Goal: Navigation & Orientation: Find specific page/section

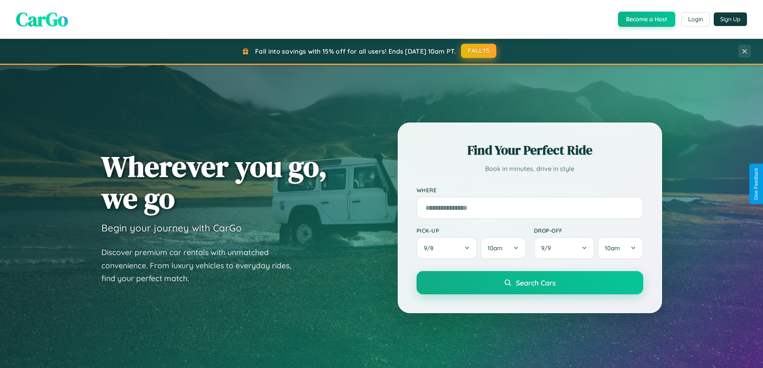
click at [479, 51] on button "FALL15" at bounding box center [478, 51] width 35 height 14
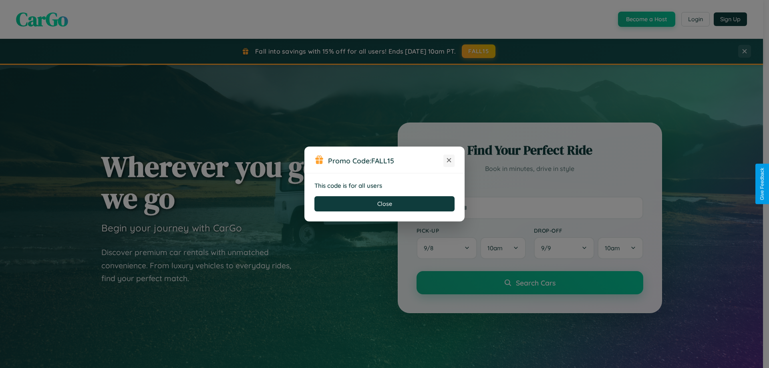
click at [449, 161] on icon at bounding box center [449, 160] width 8 height 8
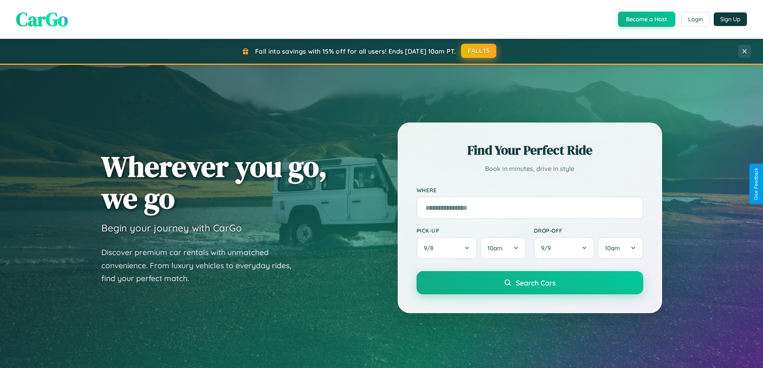
click at [479, 51] on button "FALL15" at bounding box center [478, 51] width 35 height 14
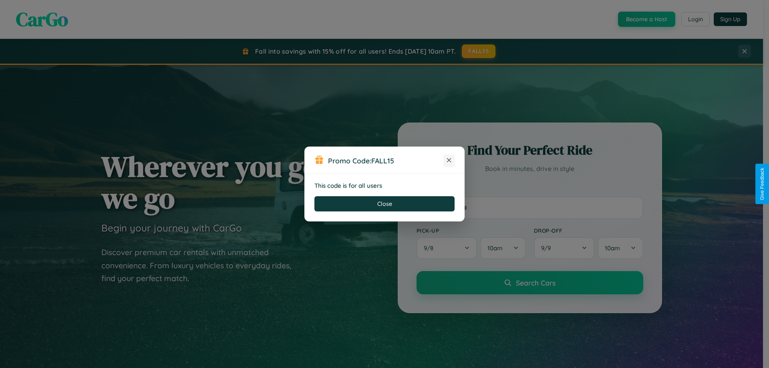
click at [449, 161] on icon at bounding box center [449, 160] width 8 height 8
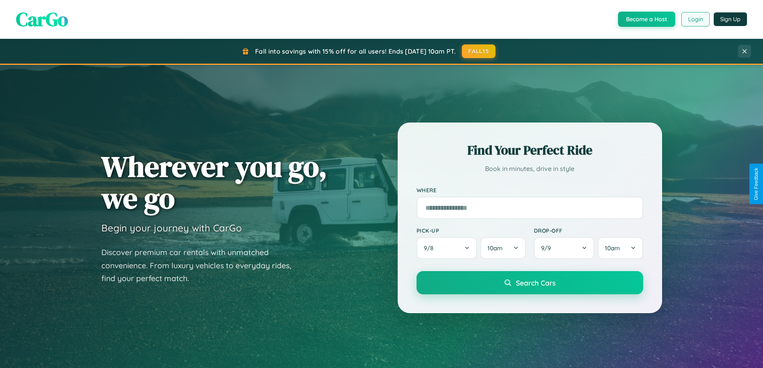
click at [695, 19] on button "Login" at bounding box center [696, 19] width 28 height 14
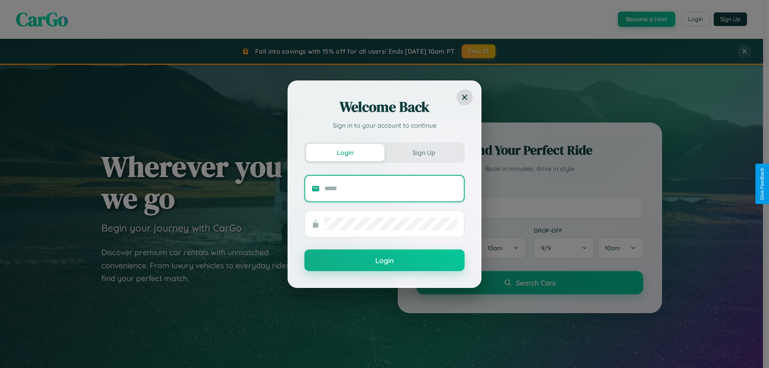
click at [391, 188] on input "text" at bounding box center [391, 188] width 133 height 13
type input "**********"
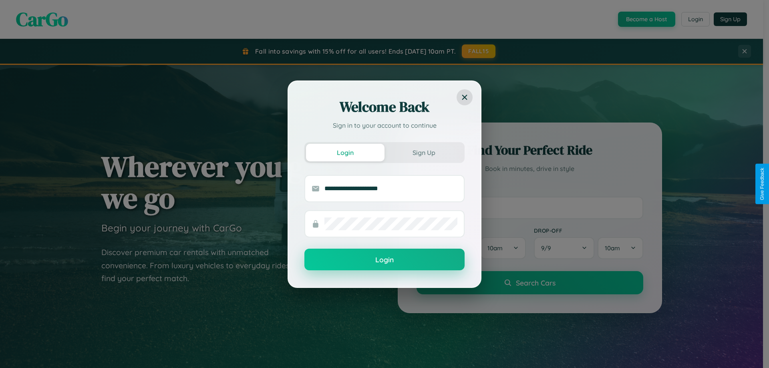
click at [385, 260] on button "Login" at bounding box center [385, 260] width 160 height 22
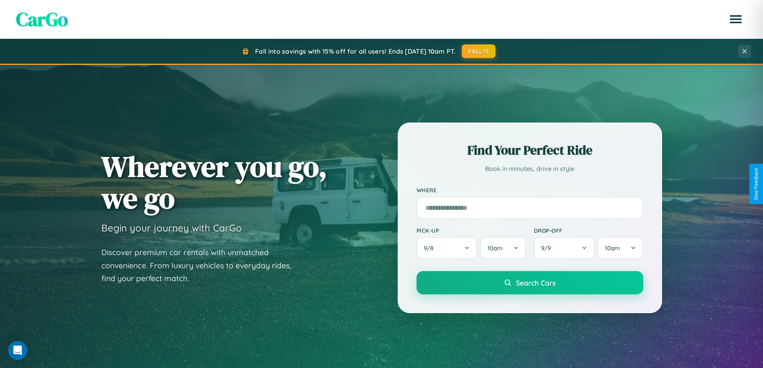
scroll to position [551, 0]
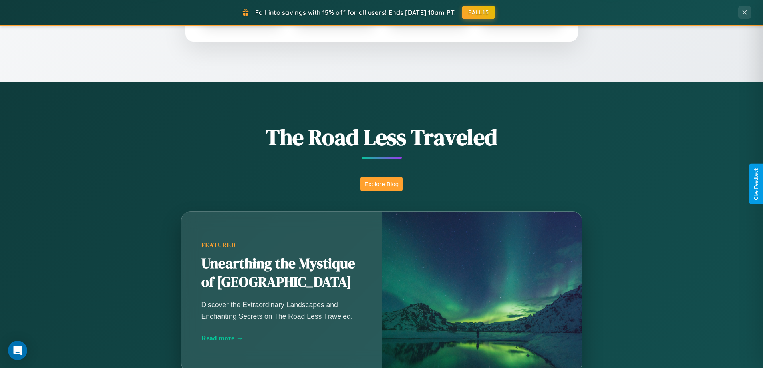
click at [382, 184] on button "Explore Blog" at bounding box center [382, 184] width 42 height 15
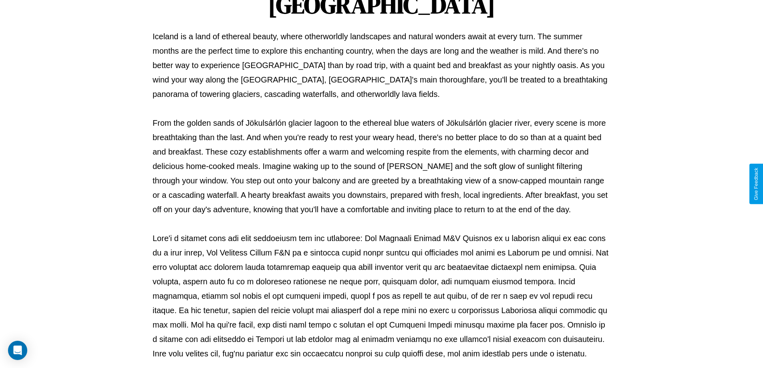
scroll to position [259, 0]
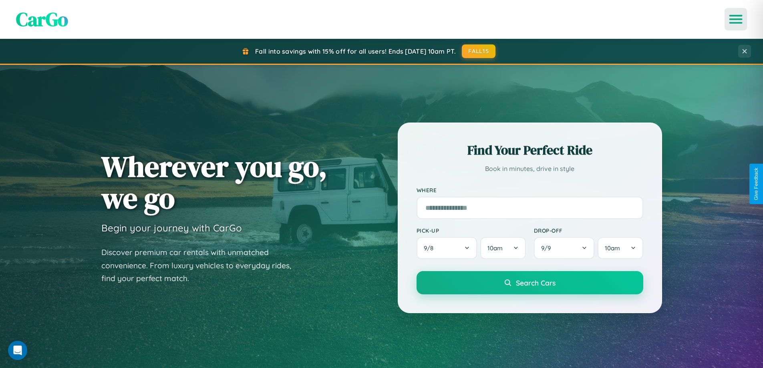
click at [736, 19] on icon "Open menu" at bounding box center [737, 19] width 12 height 7
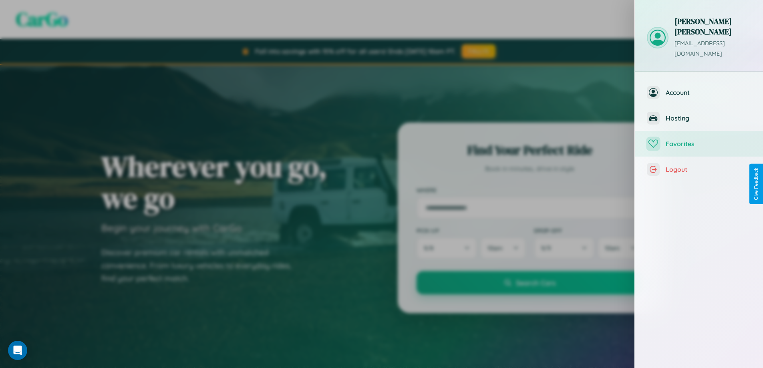
click at [699, 140] on span "Favorites" at bounding box center [708, 144] width 85 height 8
